Goal: Information Seeking & Learning: Learn about a topic

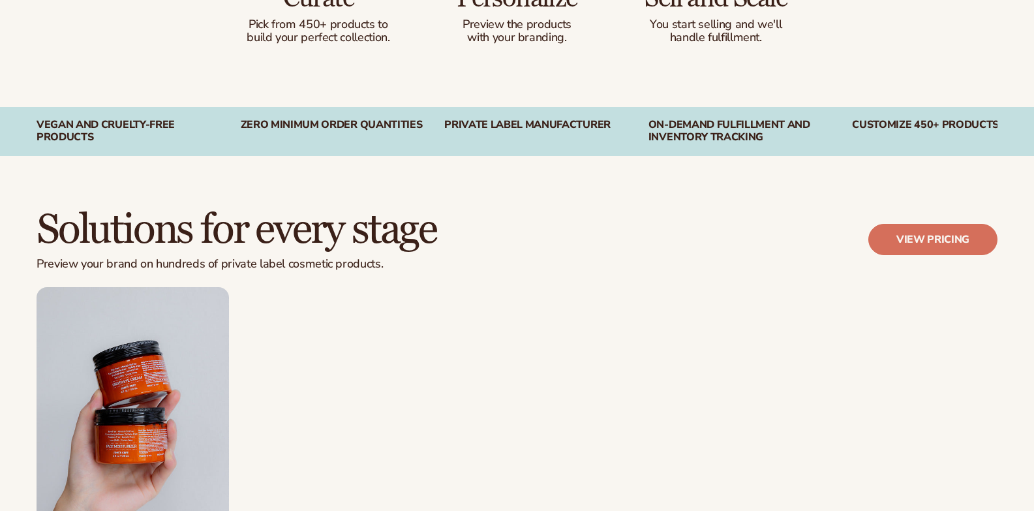
scroll to position [1038, 0]
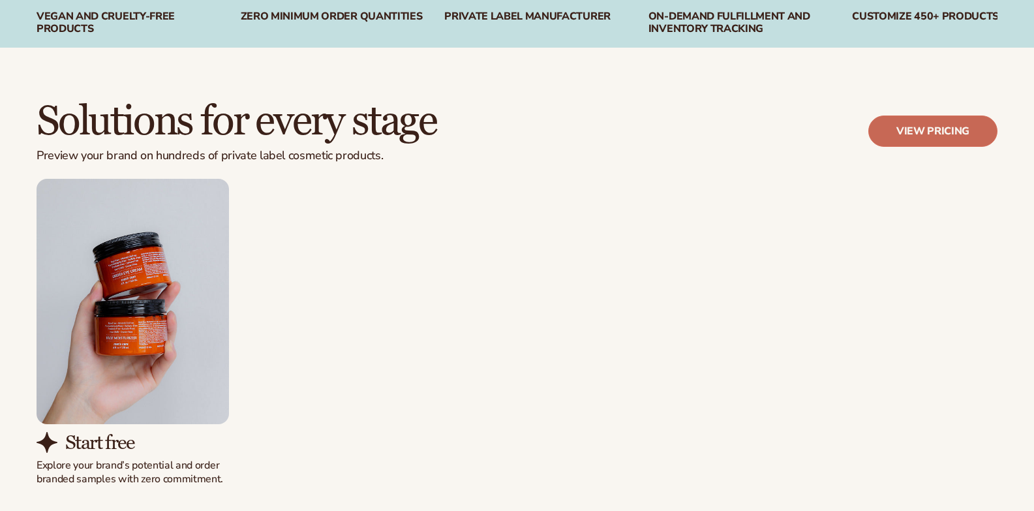
click at [900, 135] on link "View pricing" at bounding box center [932, 130] width 129 height 31
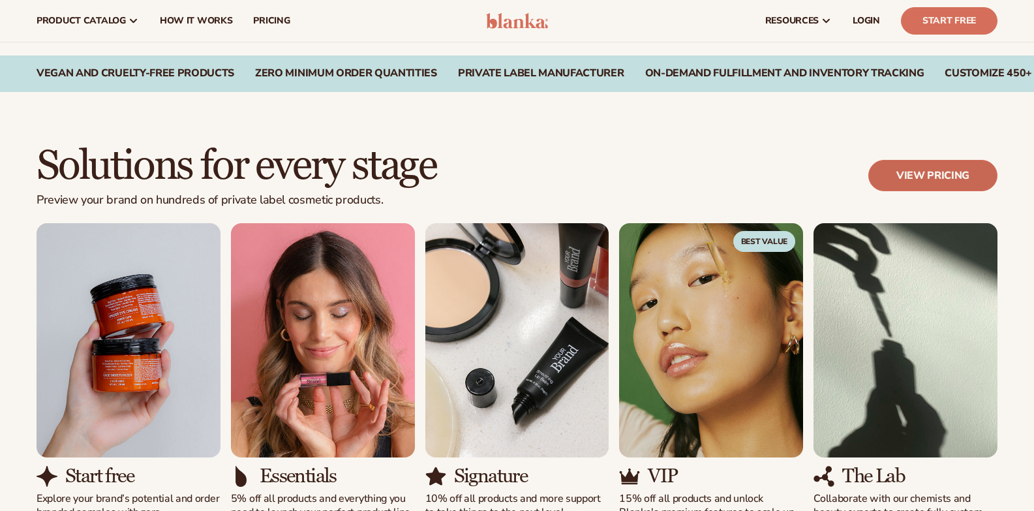
scroll to position [980, 0]
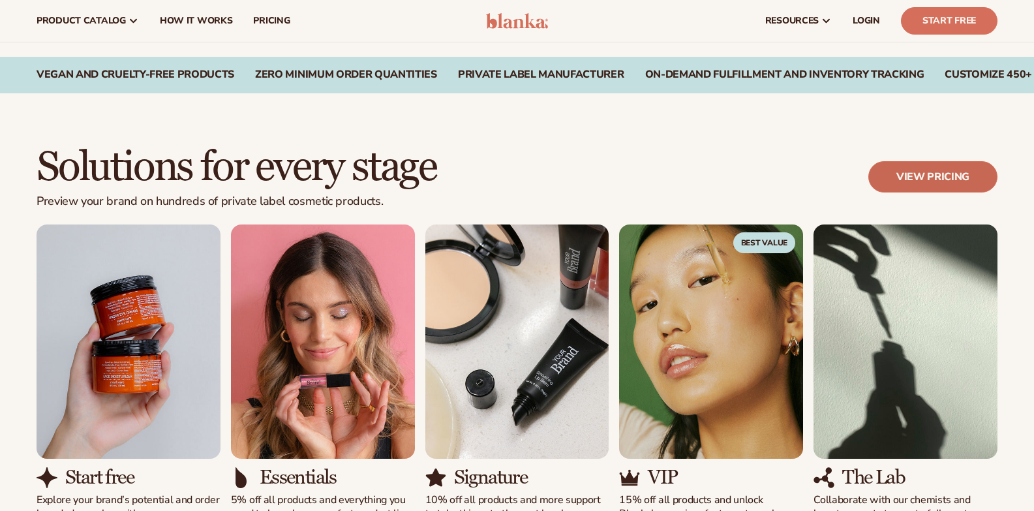
click at [947, 175] on link "View pricing" at bounding box center [932, 176] width 129 height 31
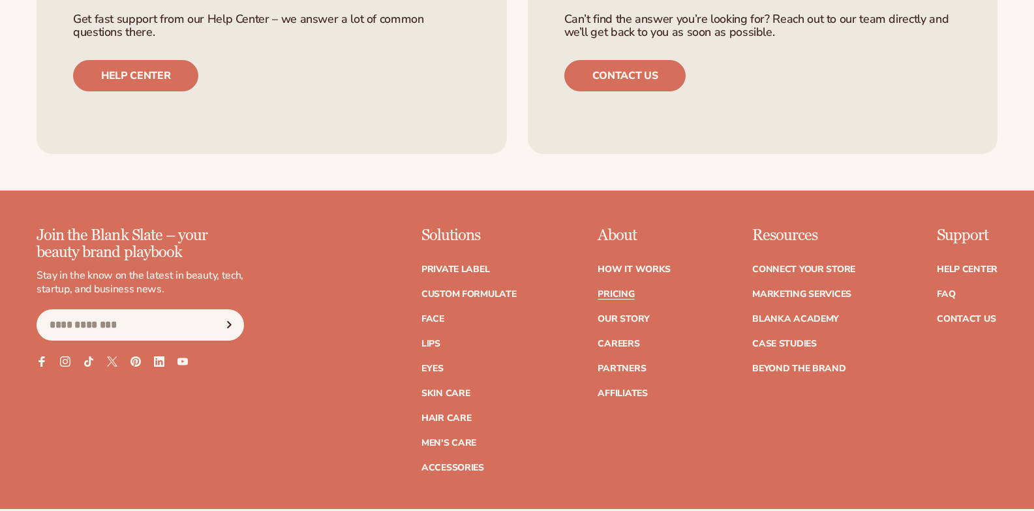
scroll to position [1849, 0]
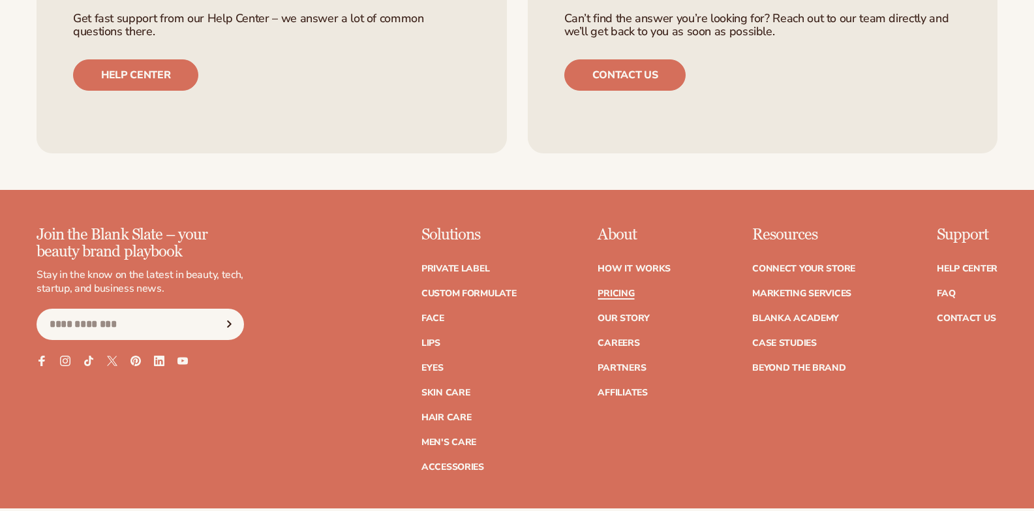
click at [620, 289] on link "Pricing" at bounding box center [616, 293] width 37 height 9
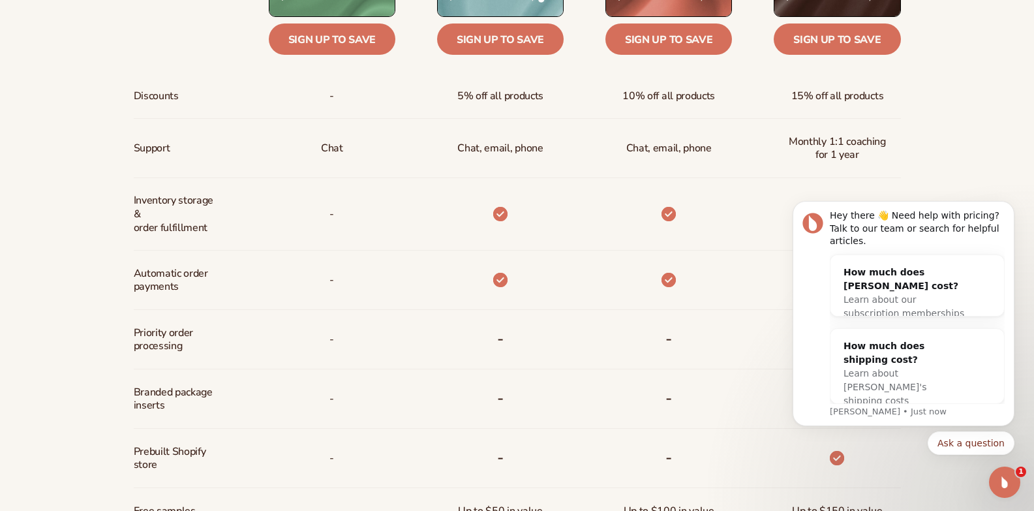
click at [982, 74] on div "Billed Monthly billed Yearly Billed Monthly billed Yearly Discounts Support Inv…" at bounding box center [517, 280] width 1034 height 879
click at [1005, 485] on icon "Open Intercom Messenger" at bounding box center [1005, 483] width 22 height 22
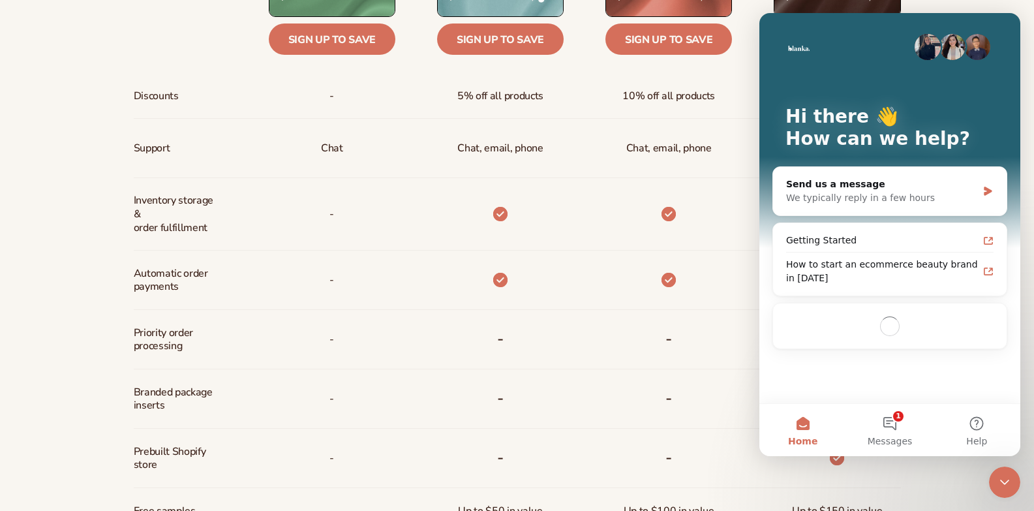
click at [1005, 485] on icon "Close Intercom Messenger" at bounding box center [1005, 482] width 16 height 16
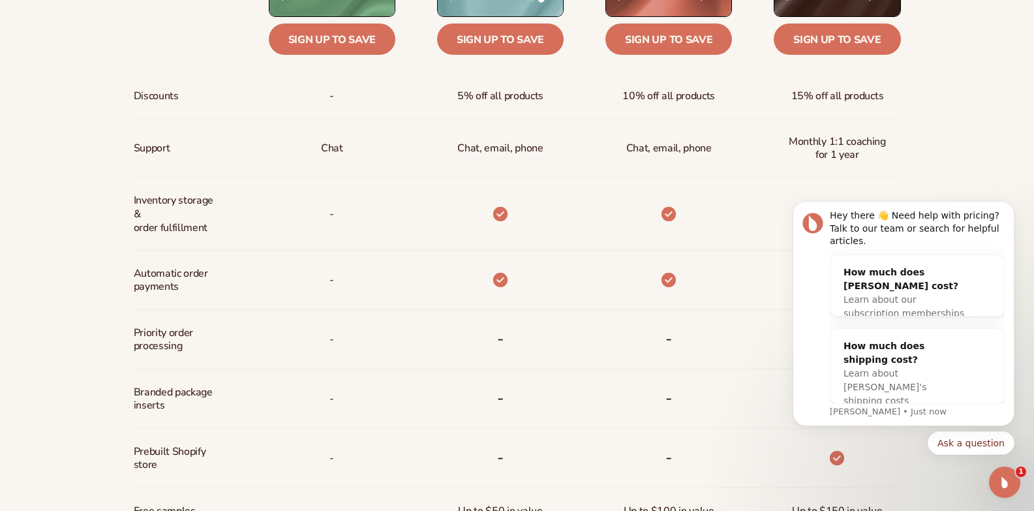
click at [970, 161] on div "Billed Monthly billed Yearly Billed Monthly billed Yearly Discounts Support Inv…" at bounding box center [517, 280] width 1034 height 879
click at [1013, 209] on icon "Dismiss notification" at bounding box center [1010, 205] width 7 height 7
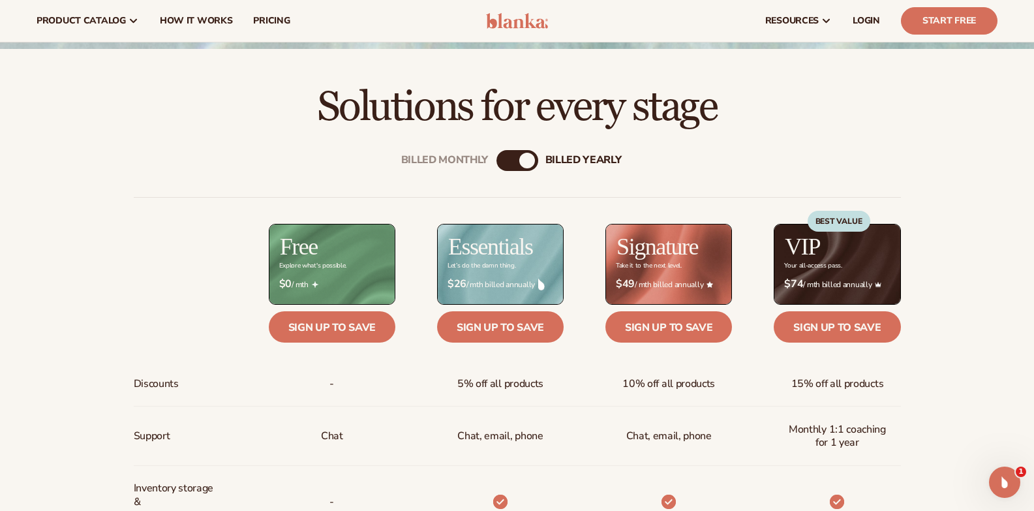
scroll to position [377, 0]
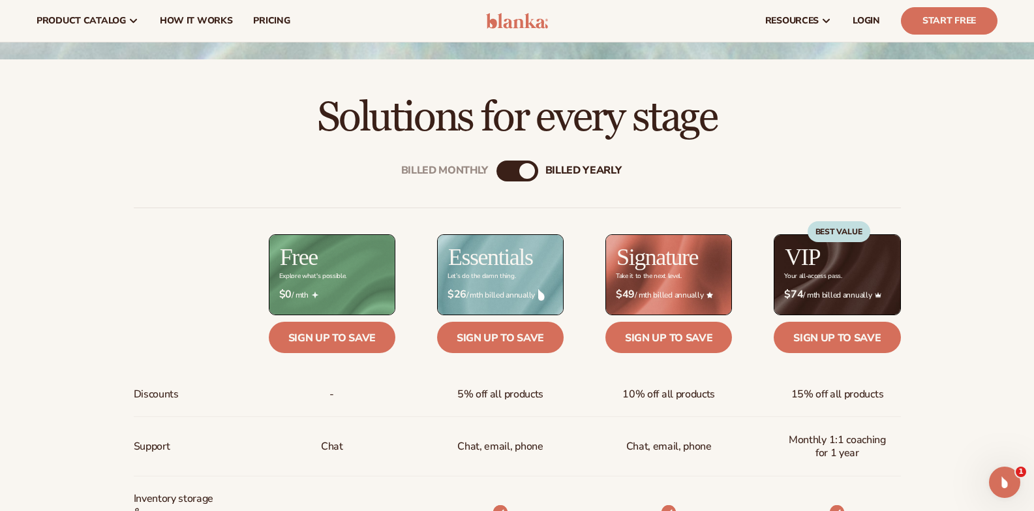
click at [522, 171] on div "billed Yearly" at bounding box center [527, 171] width 16 height 16
click at [513, 173] on div "Billed Monthly billed Yearly" at bounding box center [518, 171] width 42 height 21
click at [523, 172] on div "billed Yearly" at bounding box center [527, 171] width 16 height 16
drag, startPoint x: 523, startPoint y: 172, endPoint x: 465, endPoint y: 197, distance: 63.1
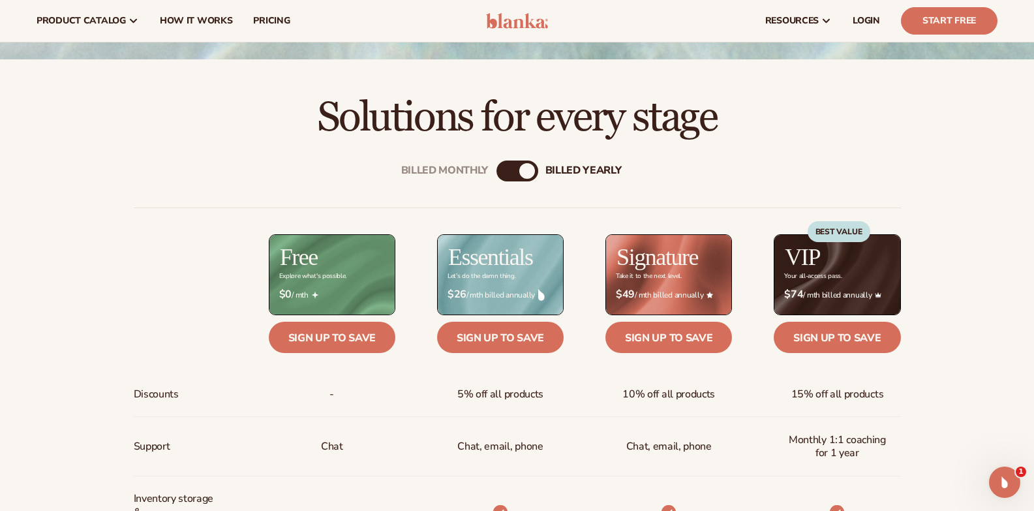
drag, startPoint x: 527, startPoint y: 174, endPoint x: 509, endPoint y: 175, distance: 18.3
click at [509, 175] on div "Billed Monthly billed Yearly" at bounding box center [518, 171] width 42 height 21
click at [509, 175] on div "Billed Monthly" at bounding box center [505, 171] width 16 height 16
click at [509, 175] on div "Billed Monthly" at bounding box center [507, 171] width 16 height 16
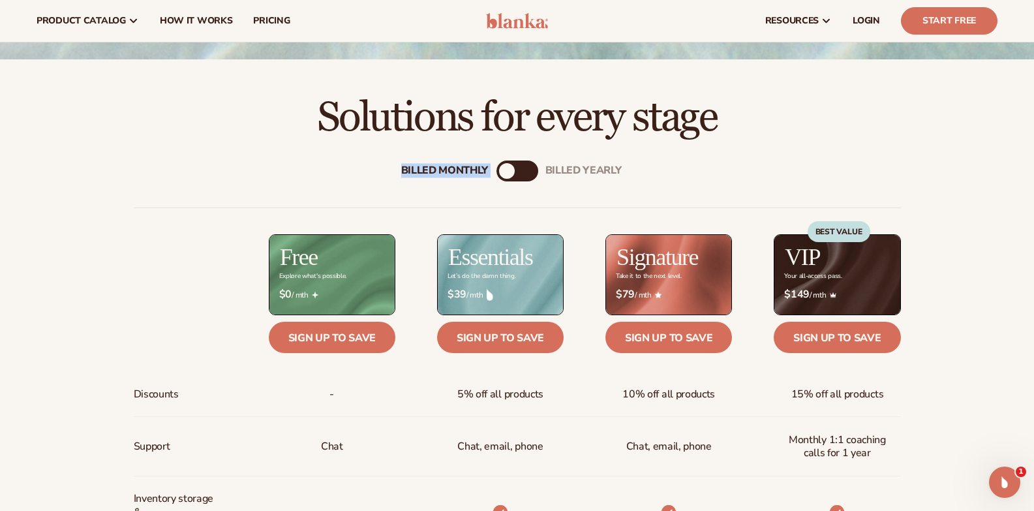
click at [509, 175] on div "Billed Monthly" at bounding box center [507, 171] width 16 height 16
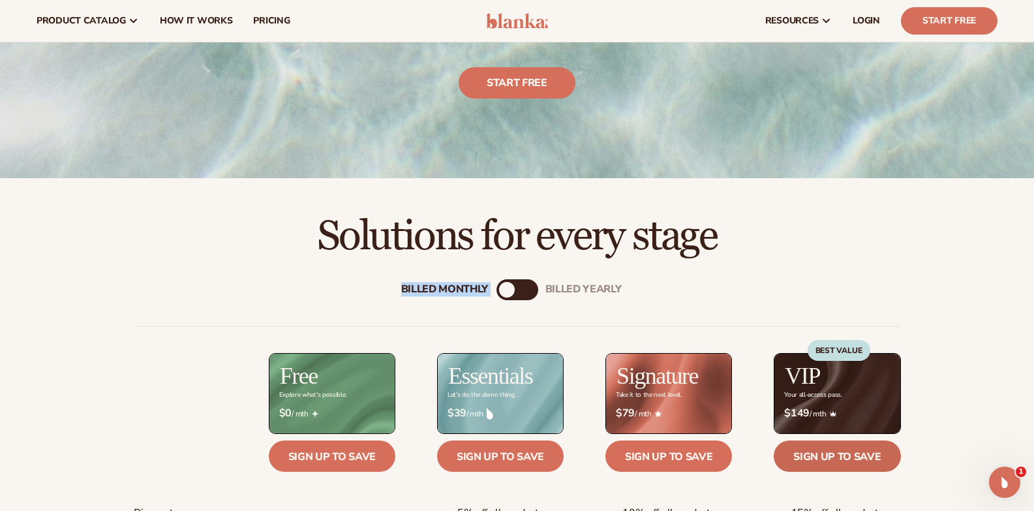
scroll to position [254, 0]
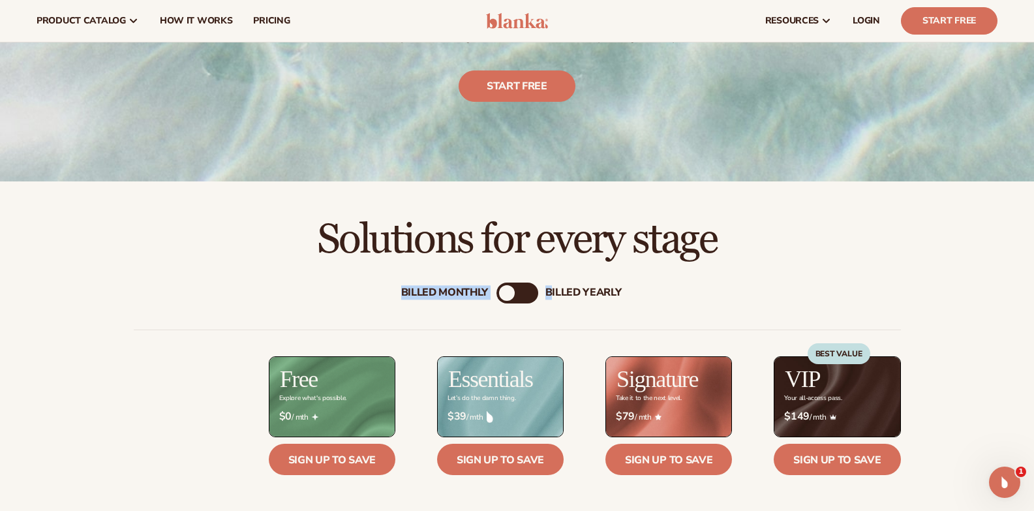
drag, startPoint x: 508, startPoint y: 297, endPoint x: 549, endPoint y: 296, distance: 41.1
click at [538, 296] on div "Billed Monthly billed Yearly" at bounding box center [518, 293] width 42 height 21
click at [523, 289] on div "billed Yearly" at bounding box center [531, 293] width 16 height 16
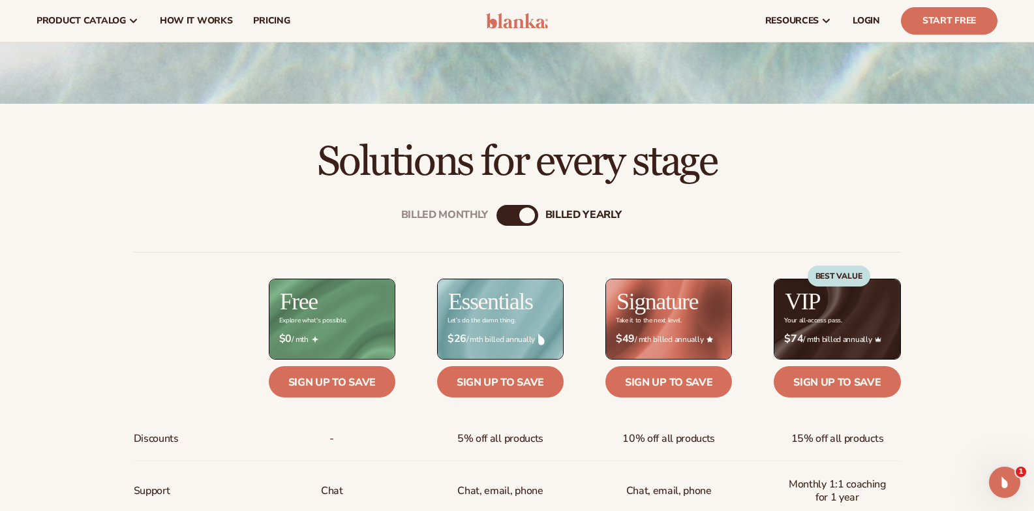
scroll to position [331, 0]
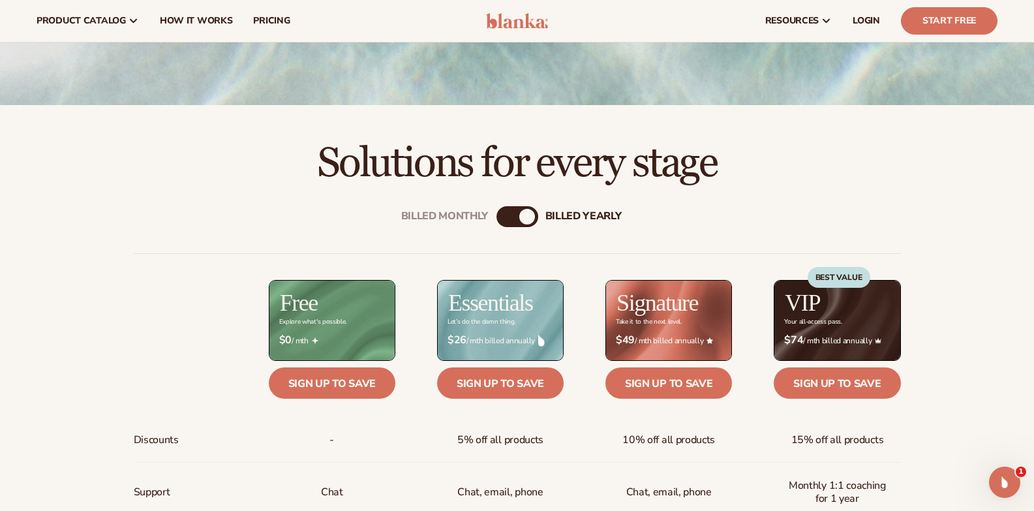
click at [521, 215] on div "billed Yearly" at bounding box center [527, 217] width 16 height 16
click at [506, 215] on div "Billed Monthly" at bounding box center [505, 217] width 16 height 16
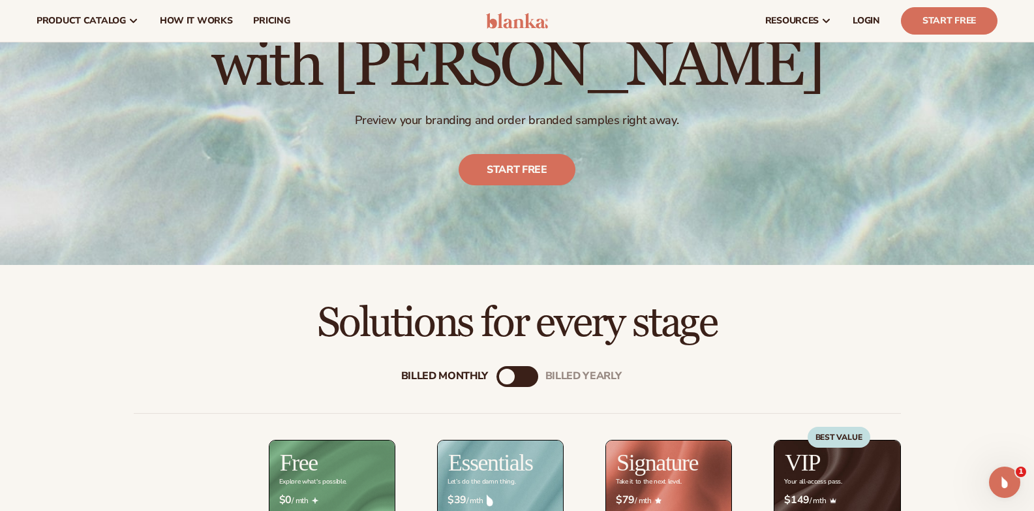
scroll to position [0, 0]
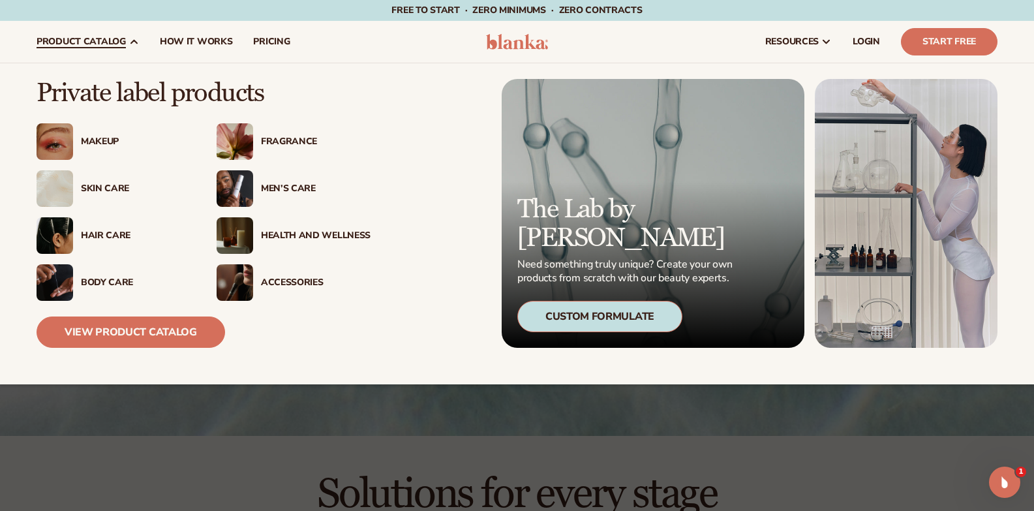
click at [130, 46] on icon at bounding box center [134, 42] width 10 height 10
click at [300, 183] on div "Men’s Care" at bounding box center [316, 188] width 110 height 11
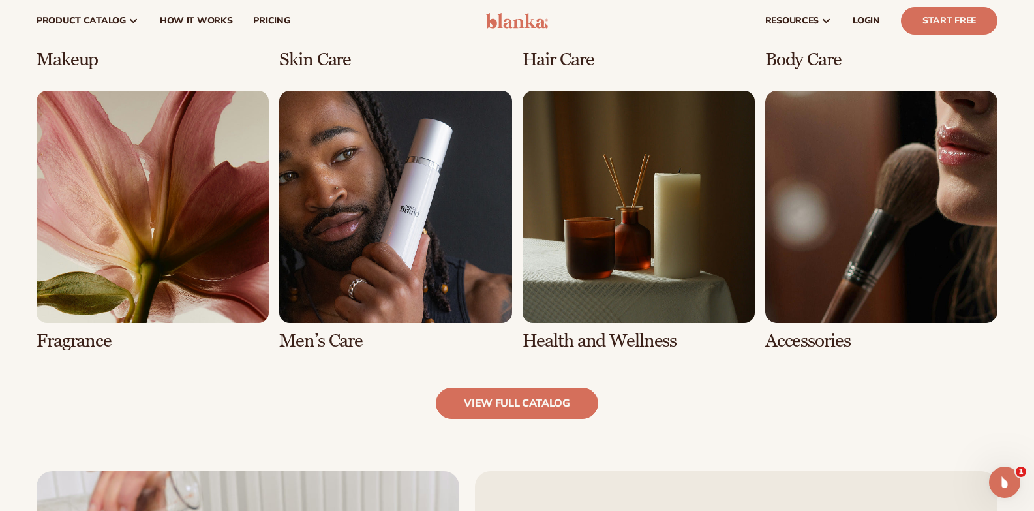
scroll to position [1171, 0]
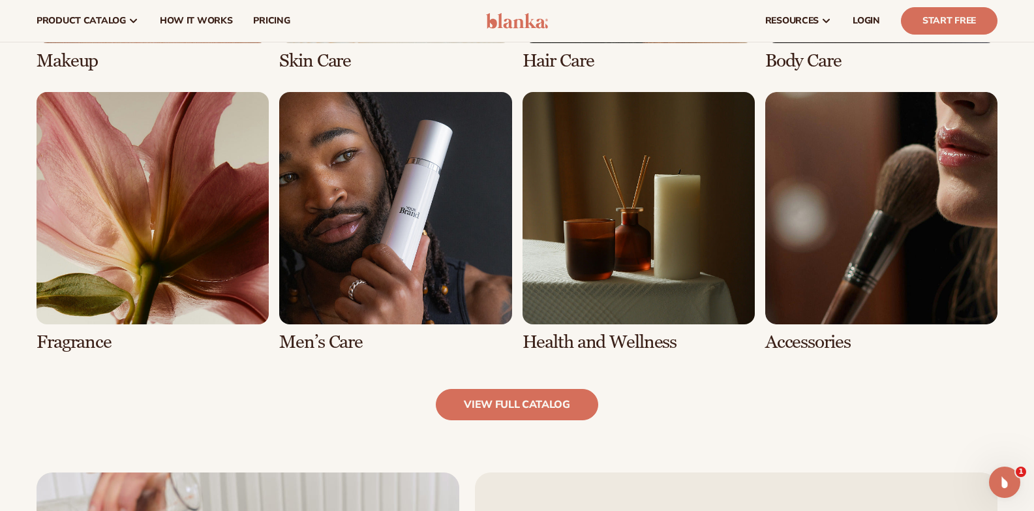
click at [860, 311] on link "8 / 8" at bounding box center [881, 222] width 232 height 260
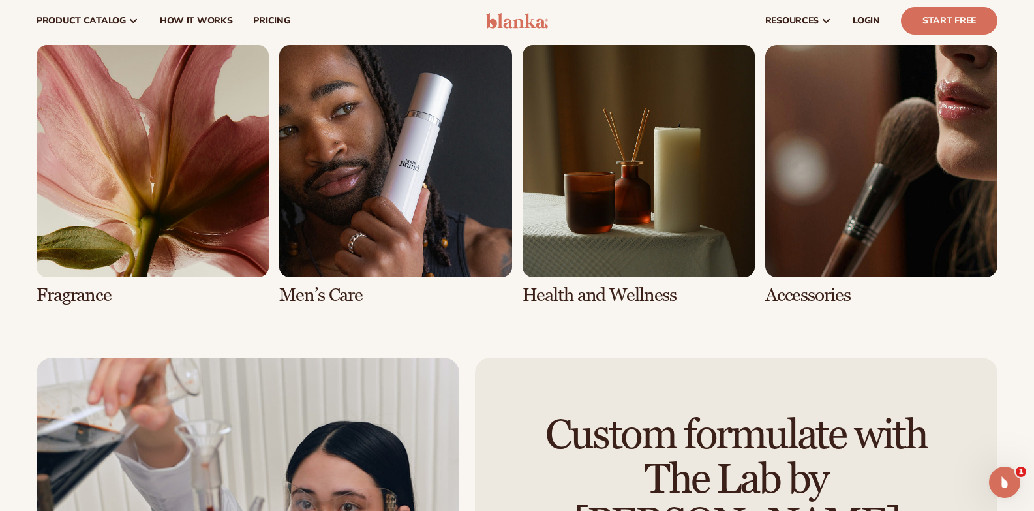
scroll to position [2718, 0]
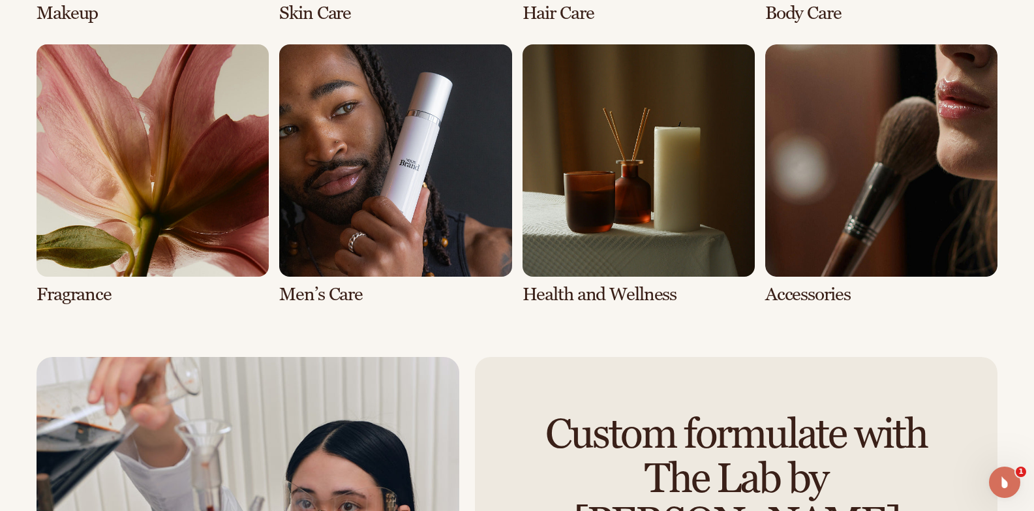
click at [1003, 484] on icon "Open Intercom Messenger" at bounding box center [1005, 483] width 22 height 22
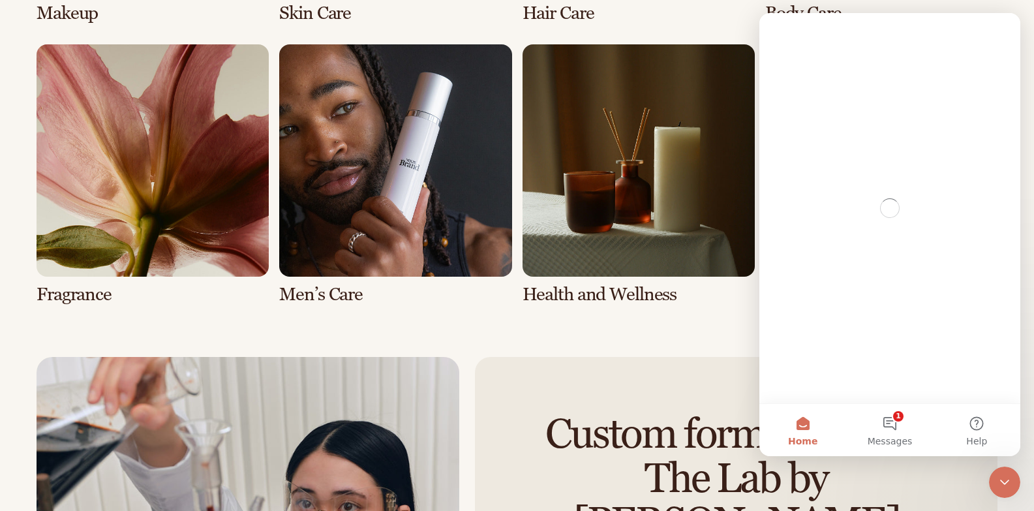
scroll to position [0, 0]
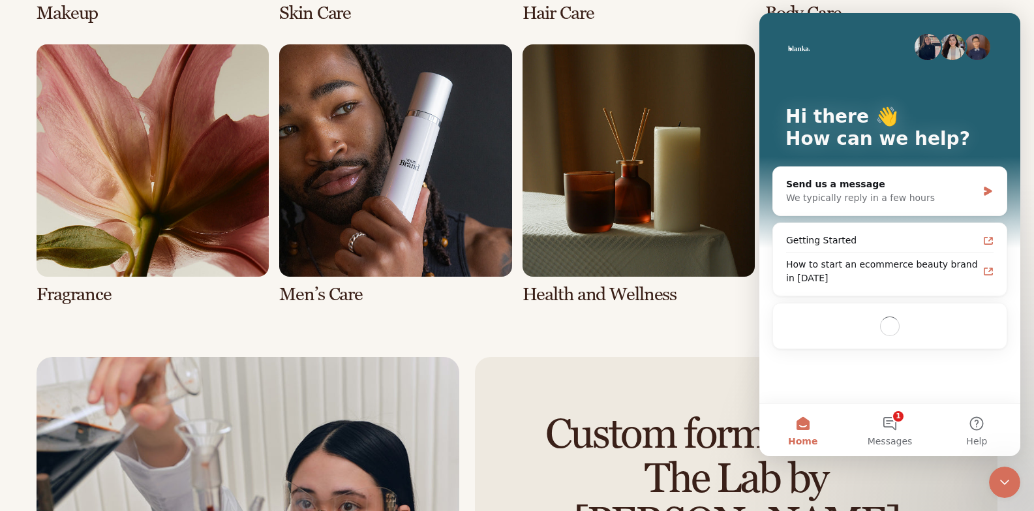
click at [1003, 484] on icon "Close Intercom Messenger" at bounding box center [1005, 482] width 16 height 16
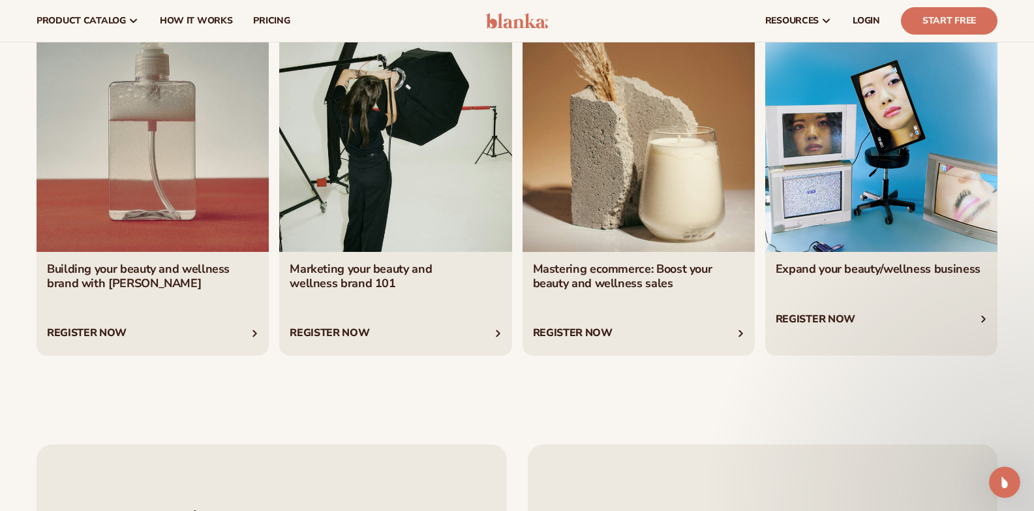
scroll to position [4498, 0]
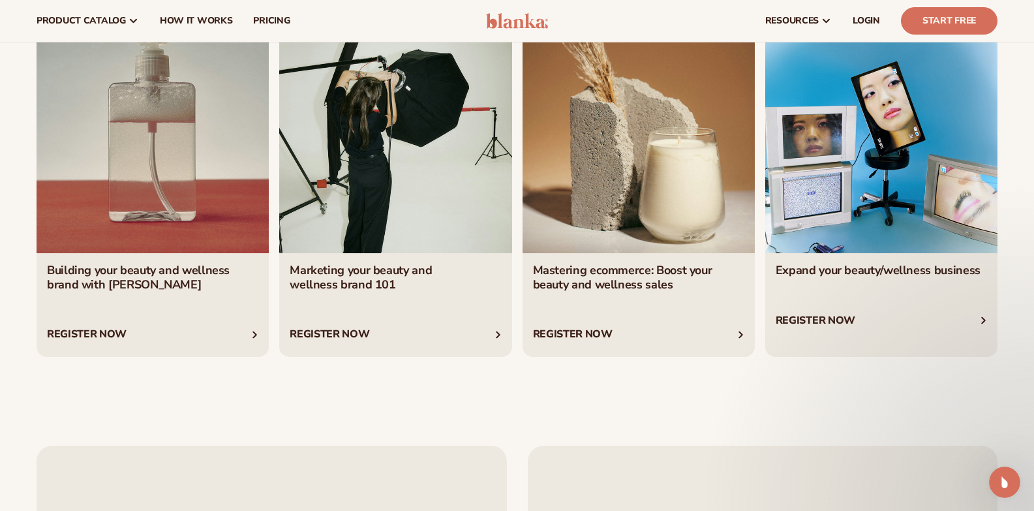
click at [186, 277] on link "1 / 4" at bounding box center [153, 189] width 232 height 336
click at [401, 298] on link "2 / 4" at bounding box center [395, 189] width 232 height 336
click at [682, 230] on link "3 / 4" at bounding box center [639, 189] width 232 height 336
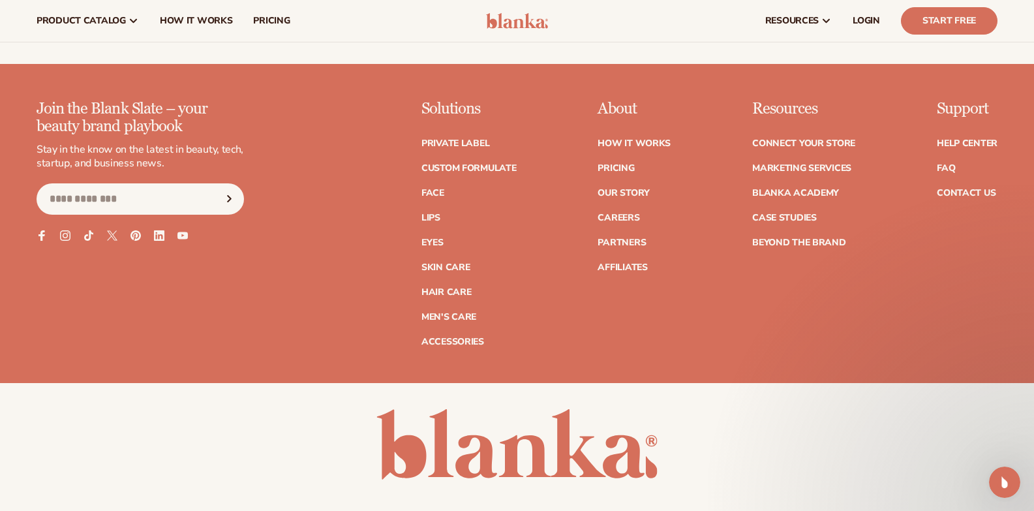
scroll to position [5158, 0]
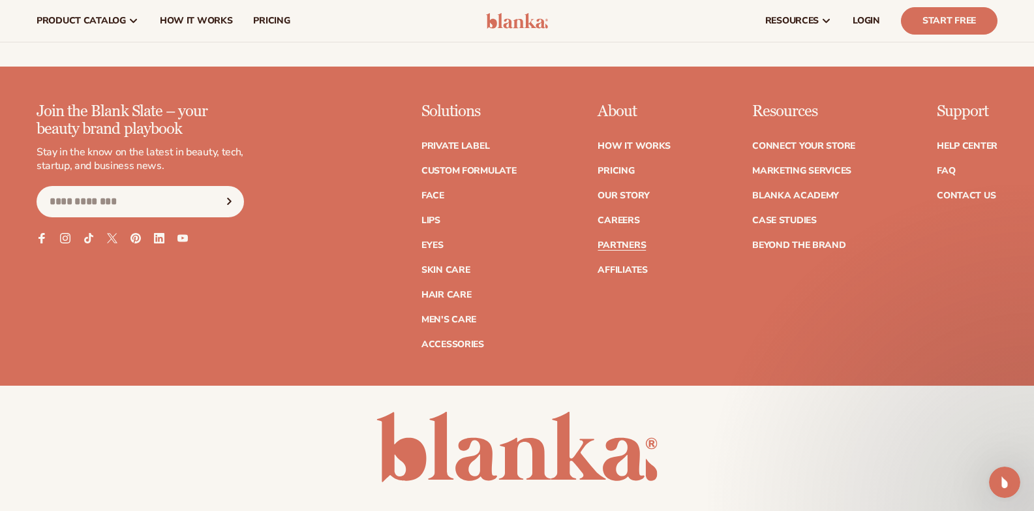
click at [623, 250] on link "Partners" at bounding box center [622, 245] width 48 height 9
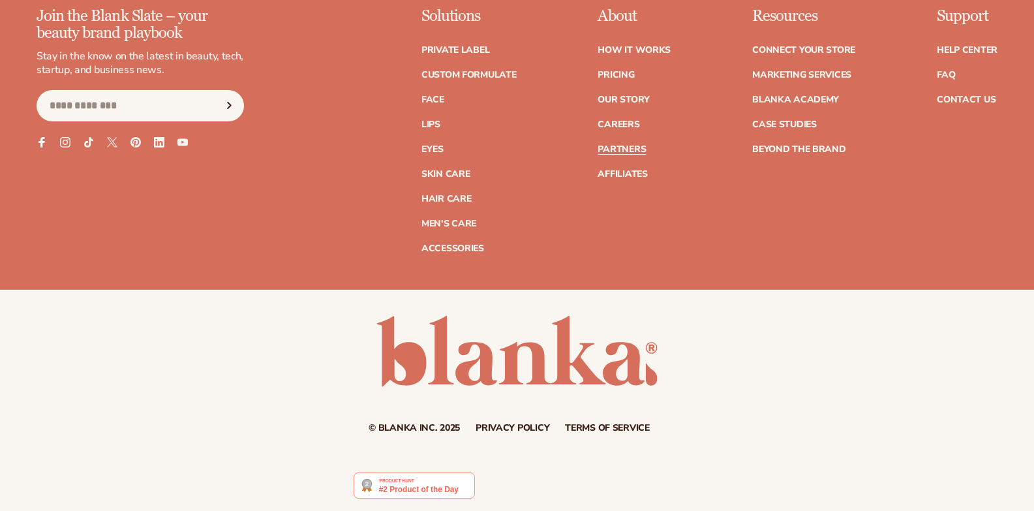
scroll to position [2431, 0]
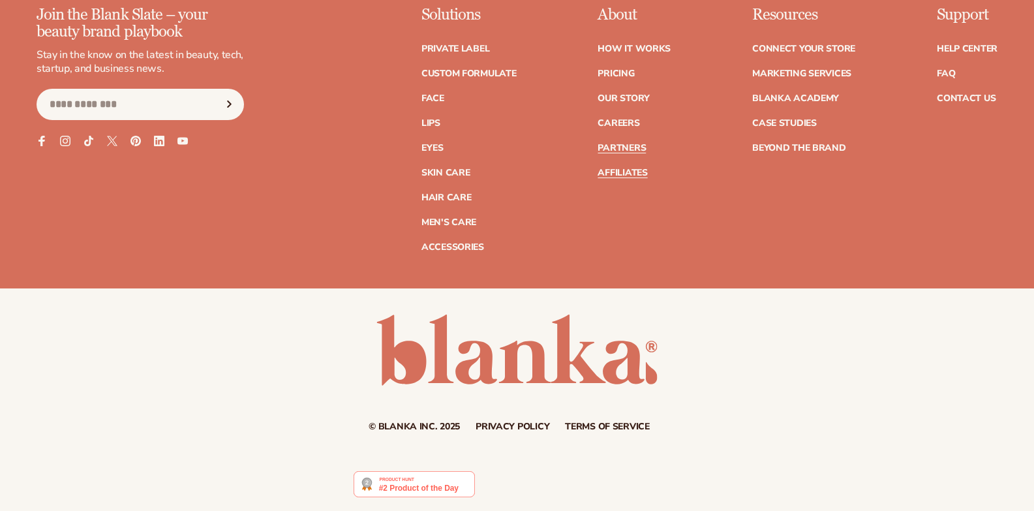
click at [624, 177] on link "Affiliates" at bounding box center [623, 172] width 50 height 9
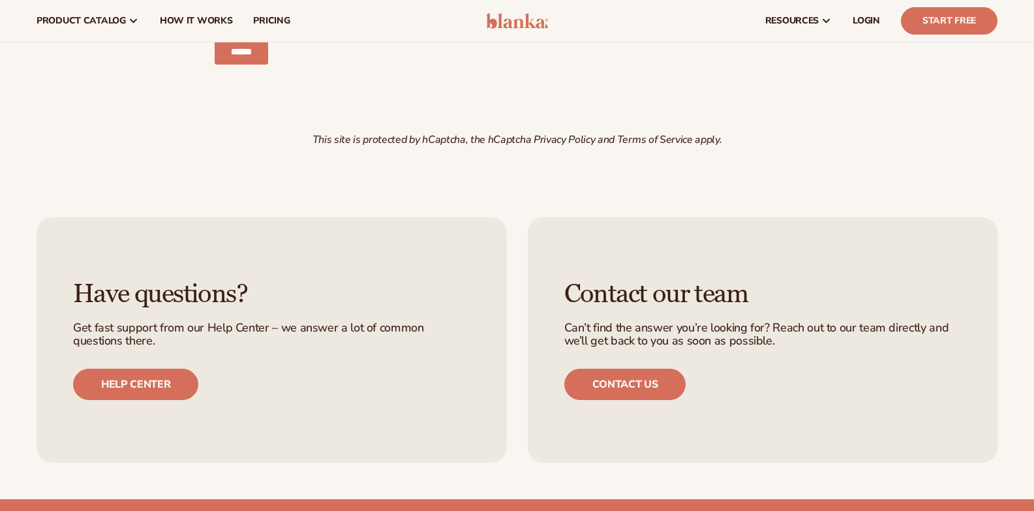
scroll to position [1796, 0]
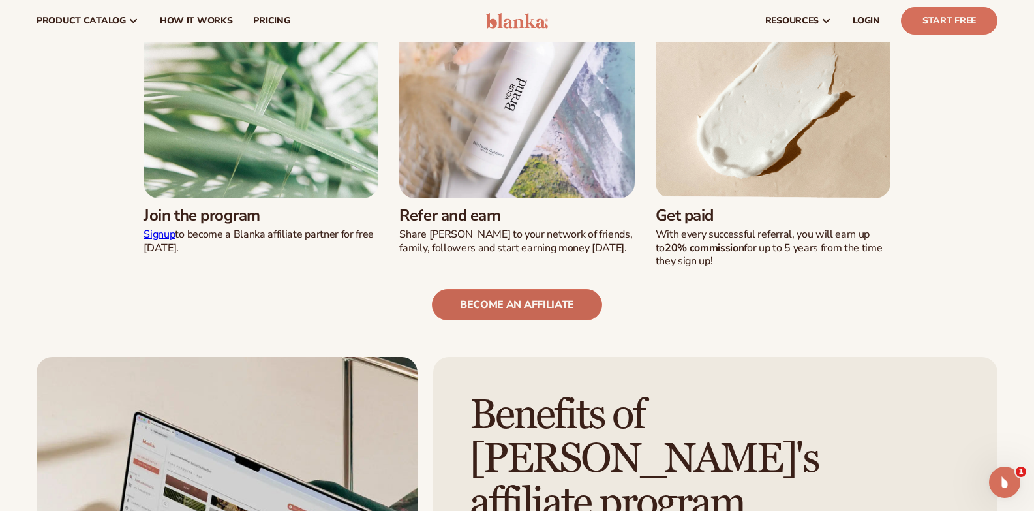
scroll to position [374, 0]
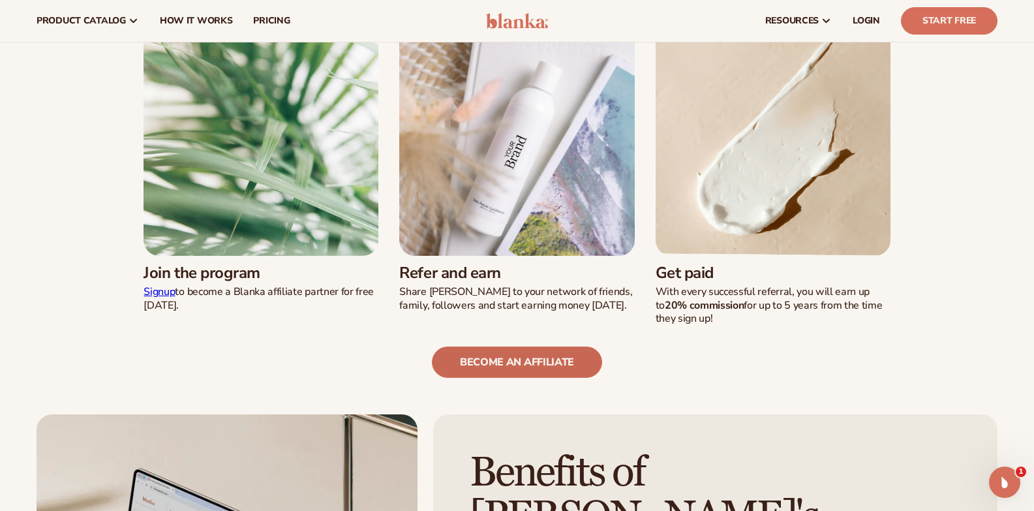
click at [537, 360] on link "become an affiliate" at bounding box center [517, 361] width 170 height 31
